Goal: Navigation & Orientation: Find specific page/section

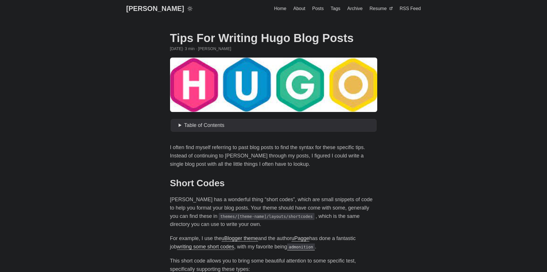
click at [156, 9] on link "[PERSON_NAME]" at bounding box center [155, 8] width 58 height 17
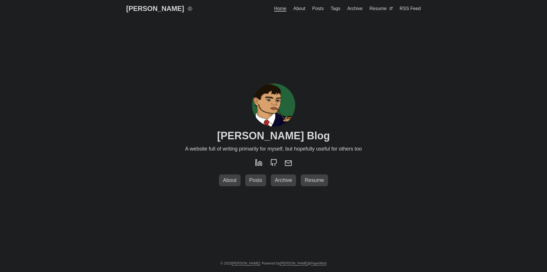
click at [261, 178] on span "Posts" at bounding box center [256, 180] width 18 height 6
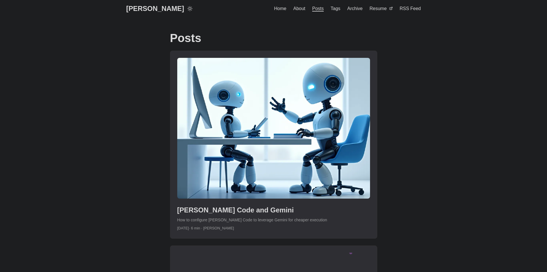
click at [190, 7] on line at bounding box center [190, 6] width 0 height 1
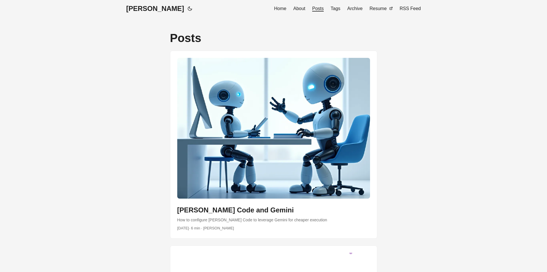
click at [188, 7] on icon at bounding box center [190, 9] width 4 height 4
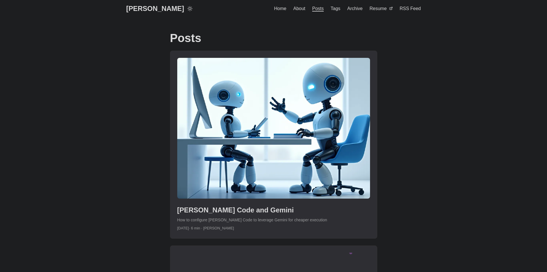
click at [416, 6] on span "RSS Feed" at bounding box center [410, 8] width 21 height 5
